Goal: Find specific page/section: Find specific page/section

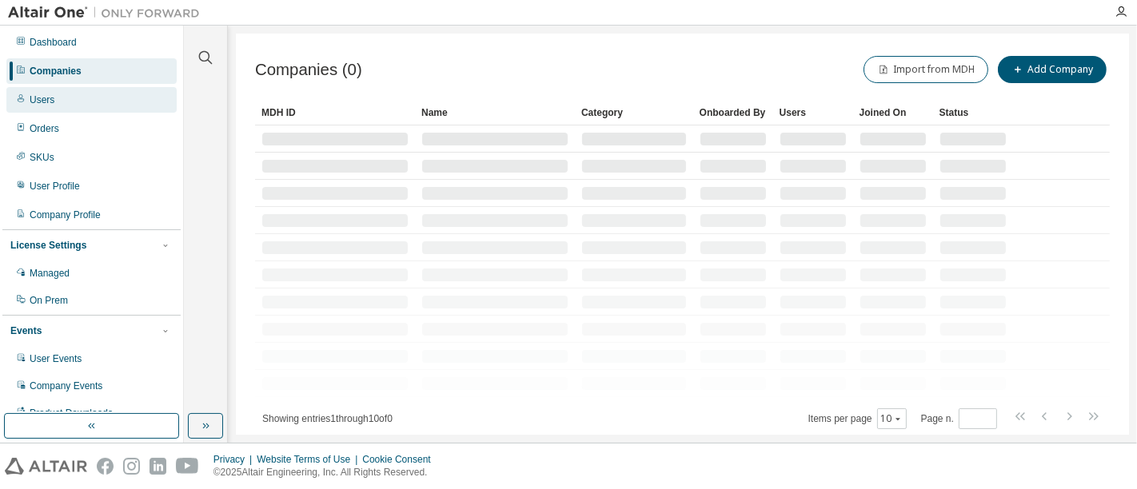
click at [62, 94] on div "Users" at bounding box center [91, 100] width 170 height 26
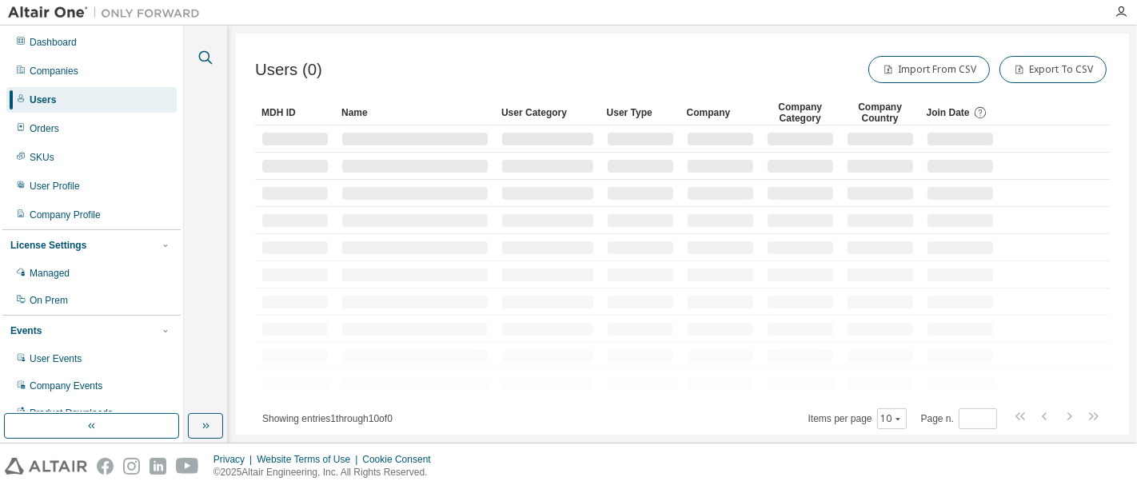
click at [199, 63] on icon "button" at bounding box center [205, 57] width 19 height 19
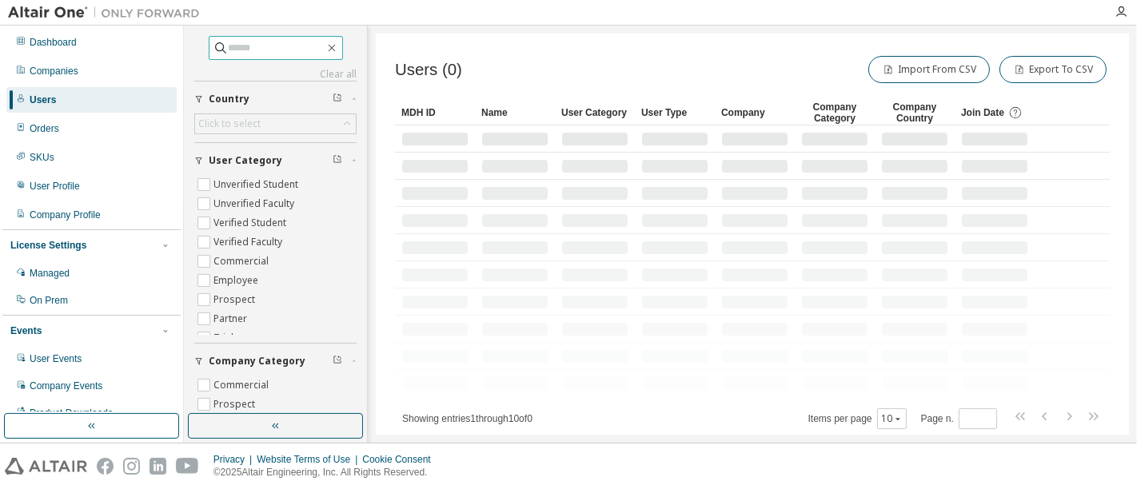
click at [272, 47] on input "text" at bounding box center [277, 48] width 96 height 16
paste input "**********"
type input "**********"
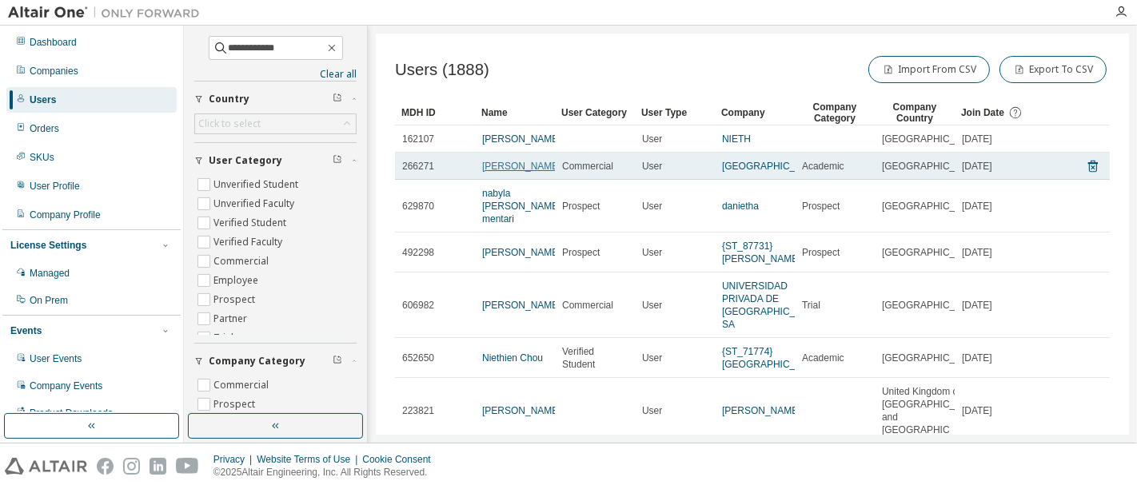
click at [512, 172] on link "[PERSON_NAME]" at bounding box center [521, 166] width 79 height 11
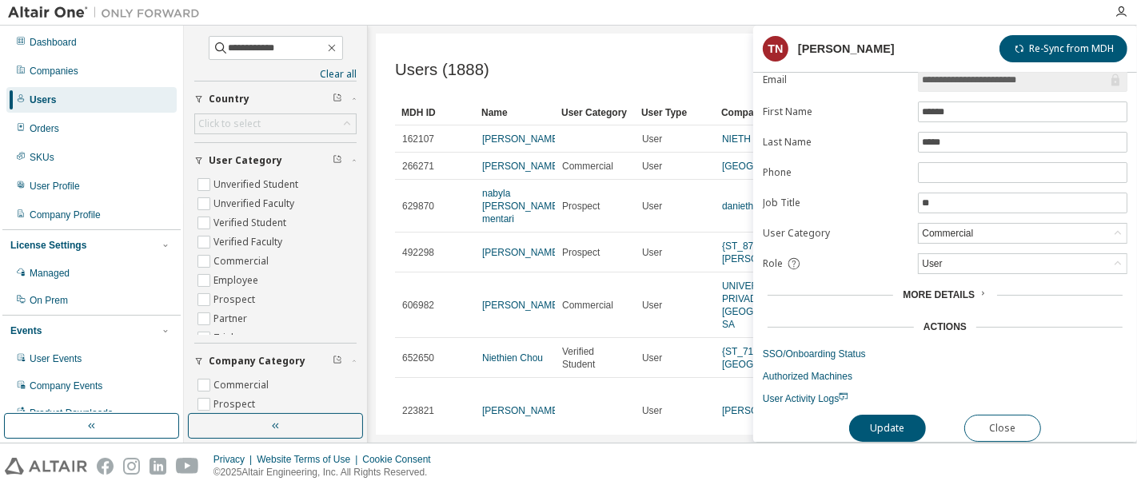
scroll to position [41, 0]
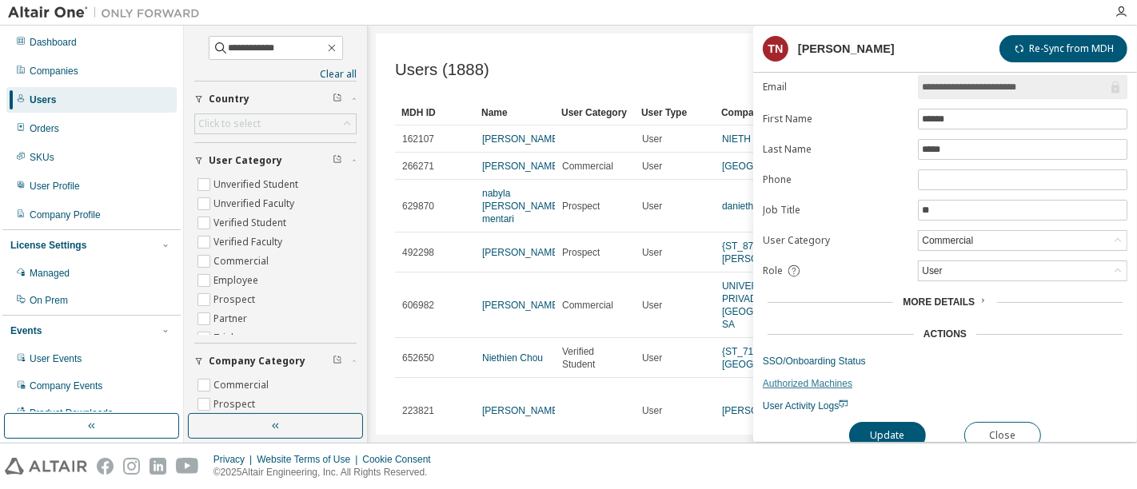
click at [815, 377] on link "Authorized Machines" at bounding box center [945, 383] width 365 height 13
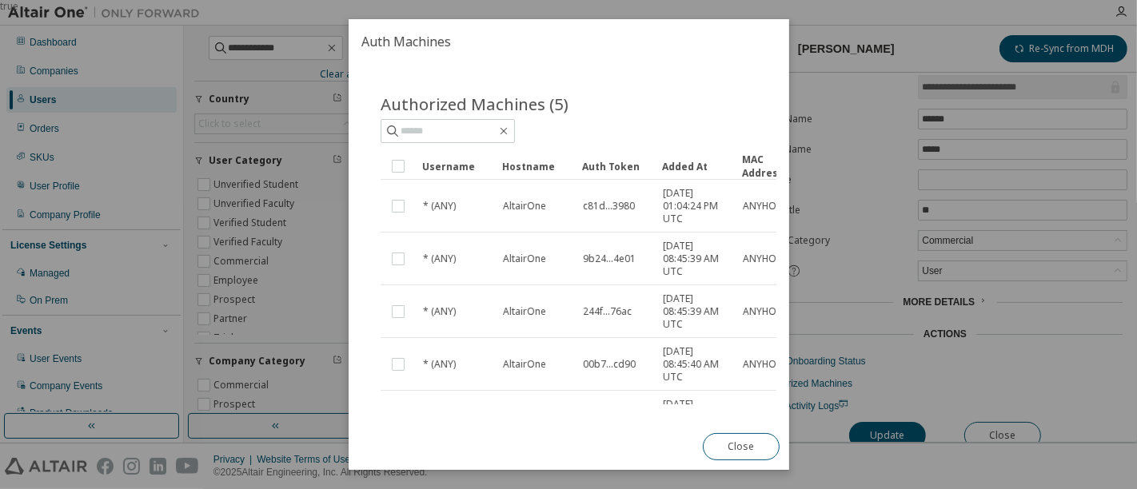
click at [684, 179] on div "Added At" at bounding box center [695, 166] width 67 height 26
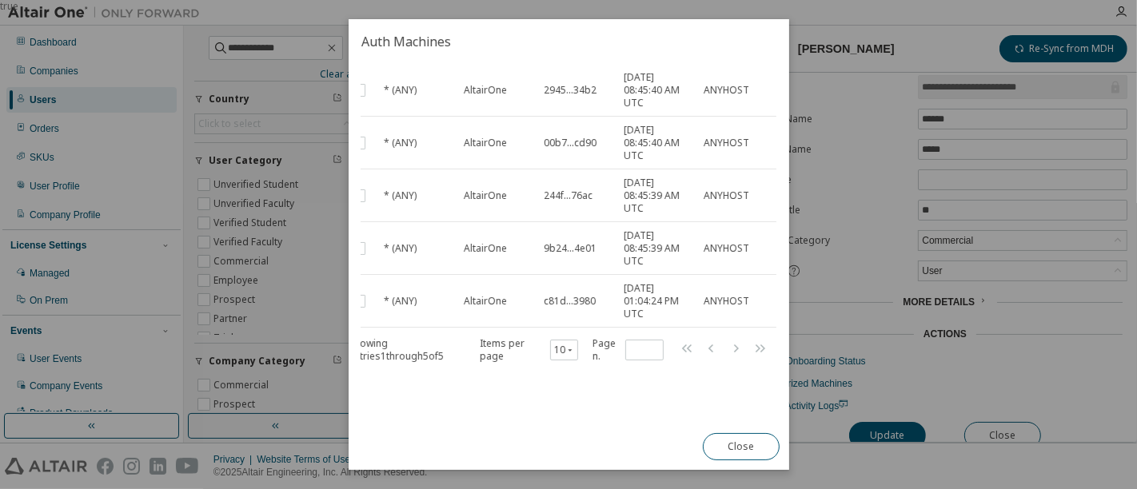
scroll to position [0, 46]
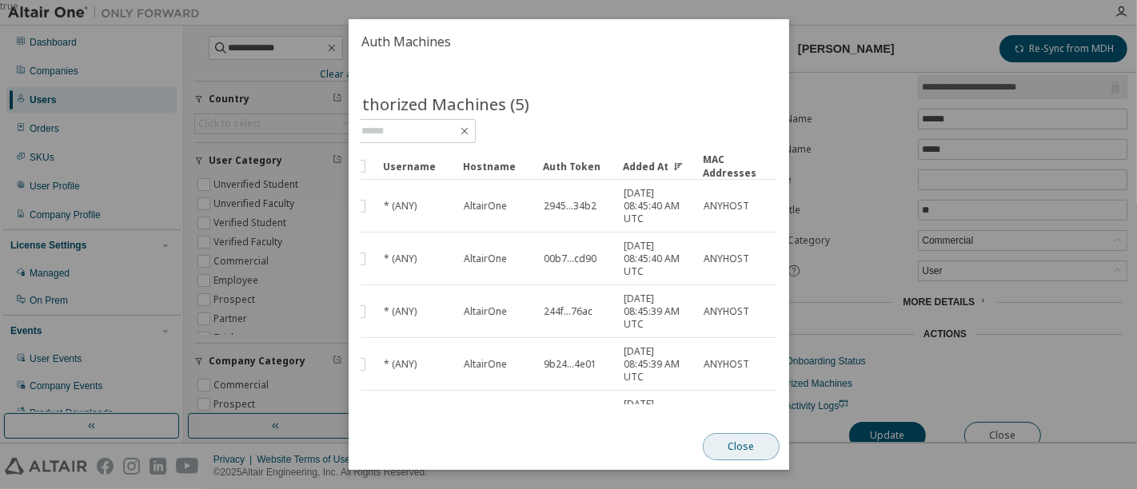
click at [730, 444] on button "Close" at bounding box center [740, 446] width 77 height 27
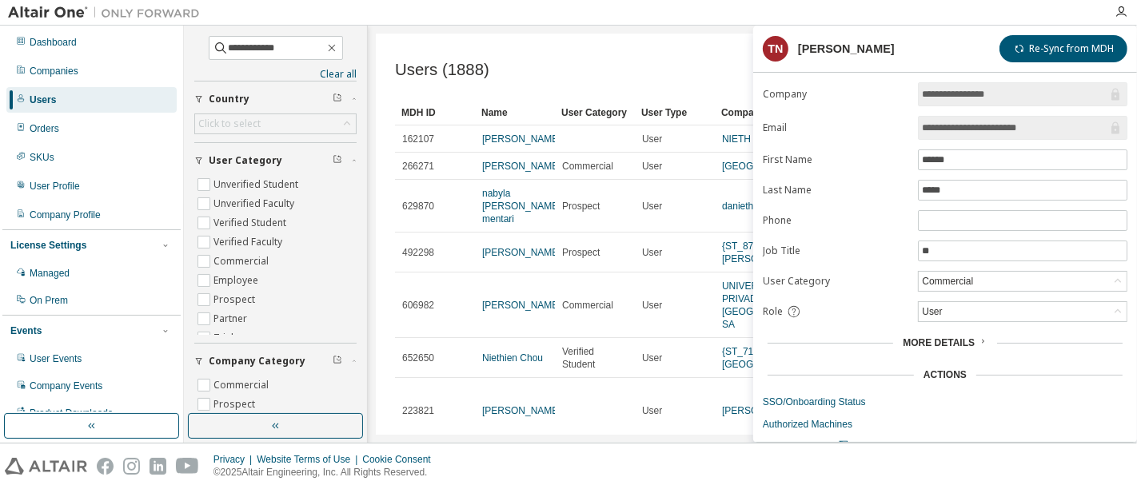
scroll to position [0, 0]
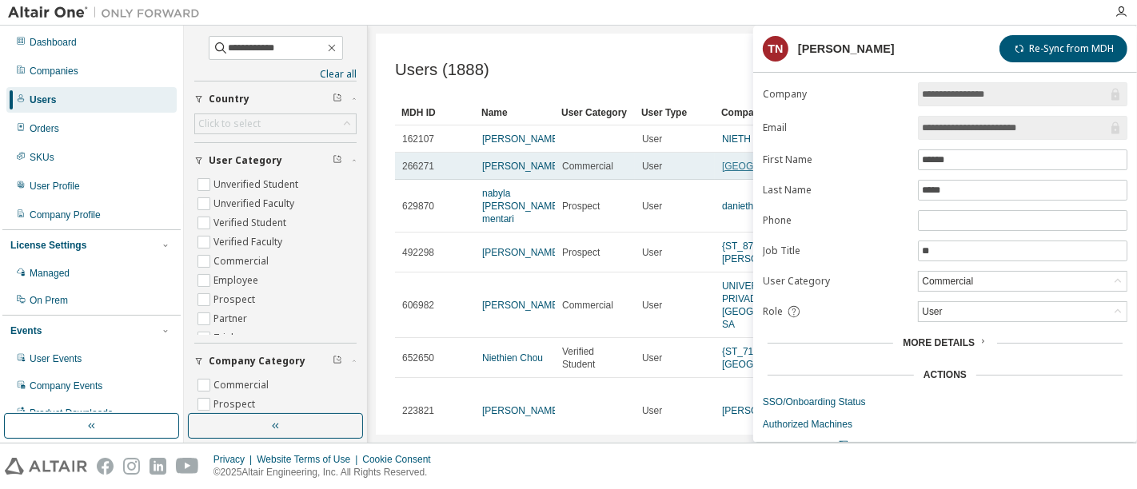
click at [735, 172] on link "[GEOGRAPHIC_DATA]" at bounding box center [772, 166] width 100 height 11
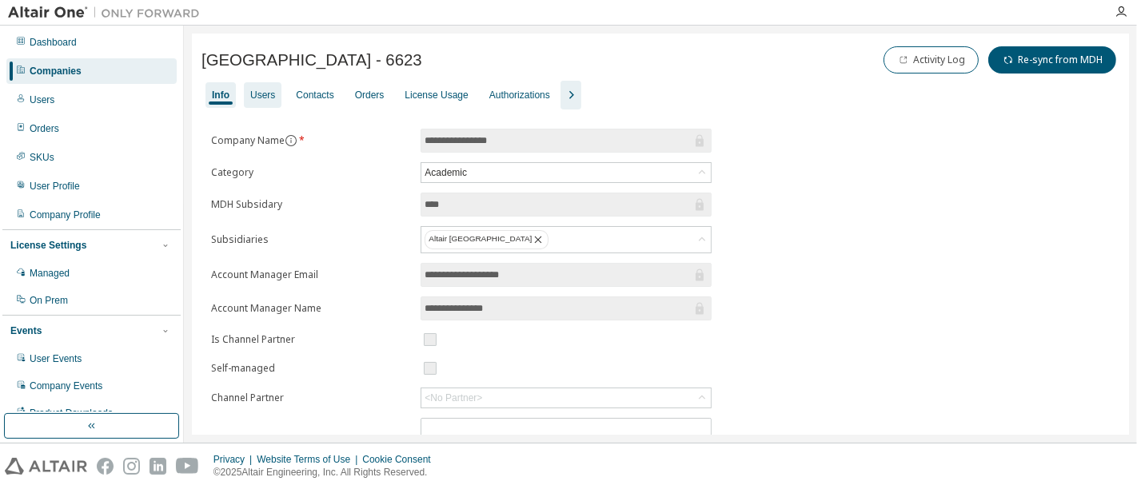
click at [269, 98] on div "Users" at bounding box center [262, 95] width 25 height 13
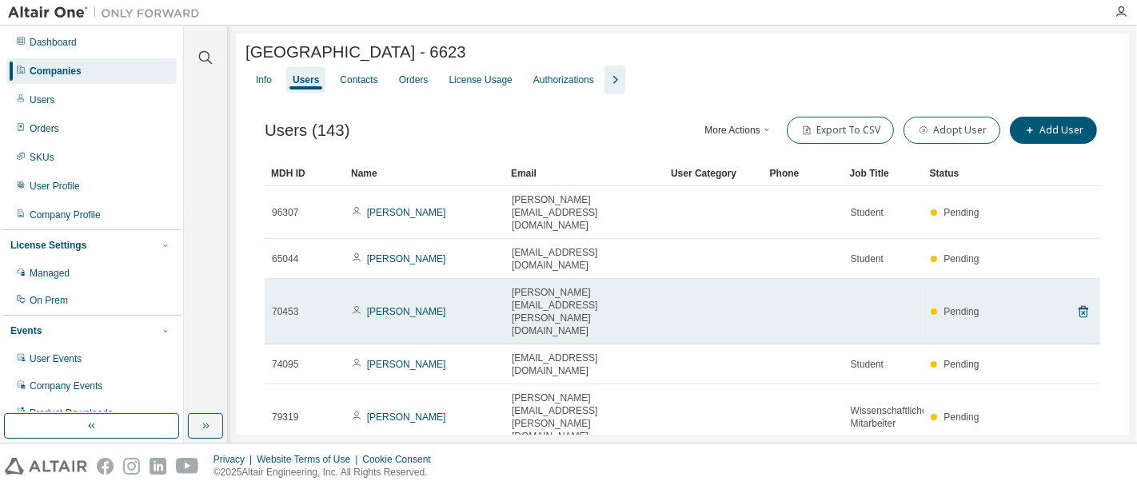
scroll to position [147, 0]
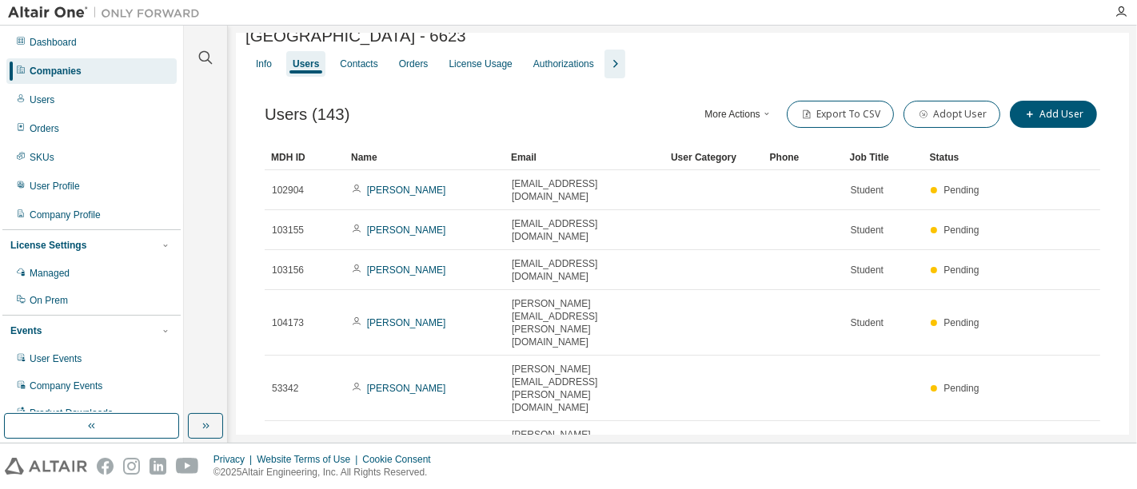
scroll to position [160, 0]
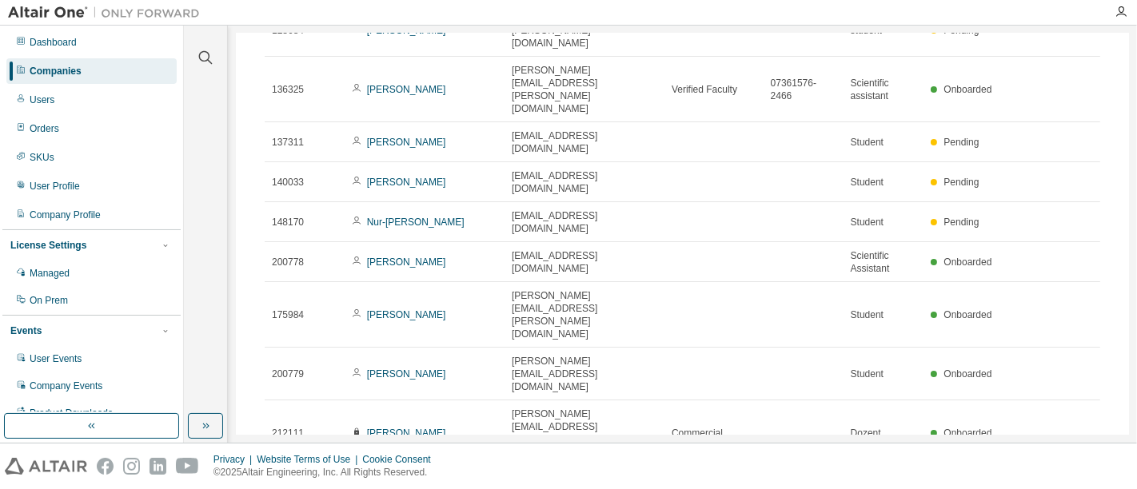
scroll to position [185, 0]
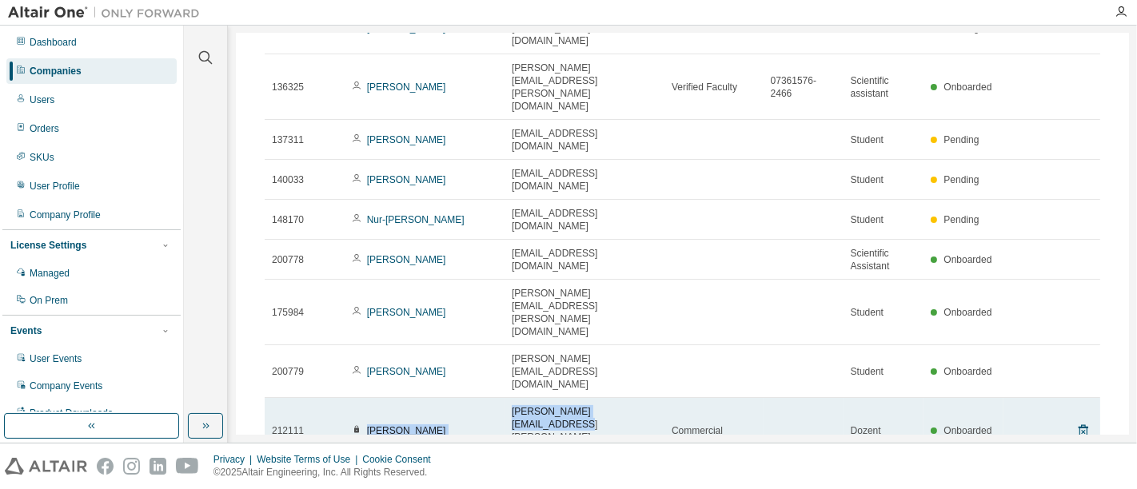
drag, startPoint x: 643, startPoint y: 296, endPoint x: 369, endPoint y: 297, distance: 274.2
click at [369, 398] on tr "212111 [PERSON_NAME] [PERSON_NAME][EMAIL_ADDRESS][PERSON_NAME][DOMAIN_NAME] Com…" at bounding box center [682, 431] width 835 height 66
copy tr "[PERSON_NAME] [PERSON_NAME][EMAIL_ADDRESS][PERSON_NAME][DOMAIN_NAME]"
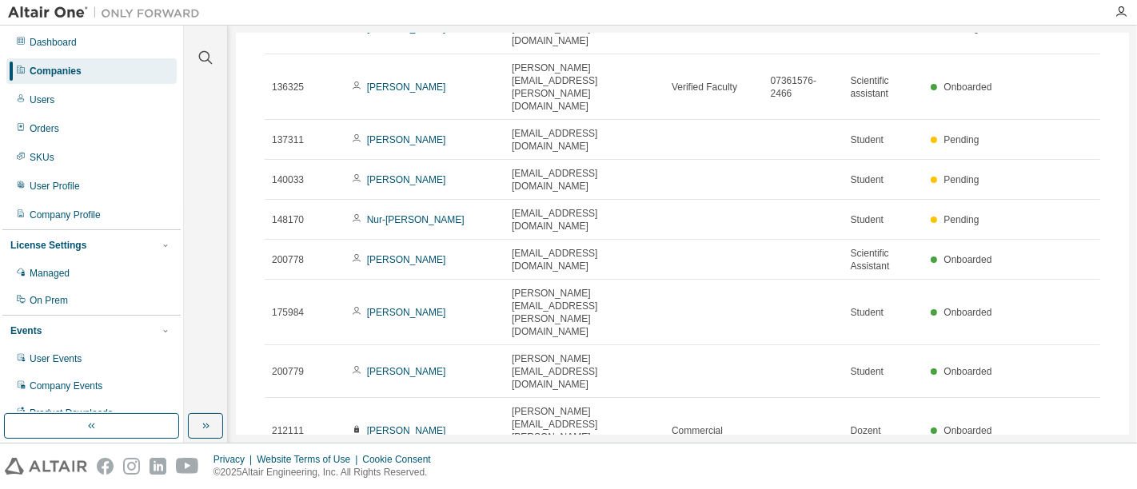
type input "*"
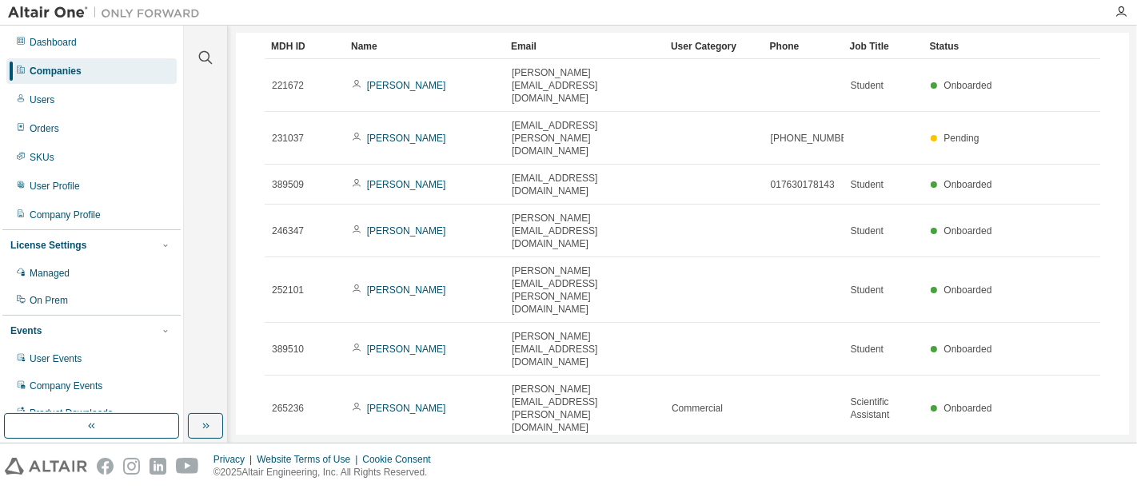
scroll to position [160, 0]
